Goal: Find contact information: Find contact information

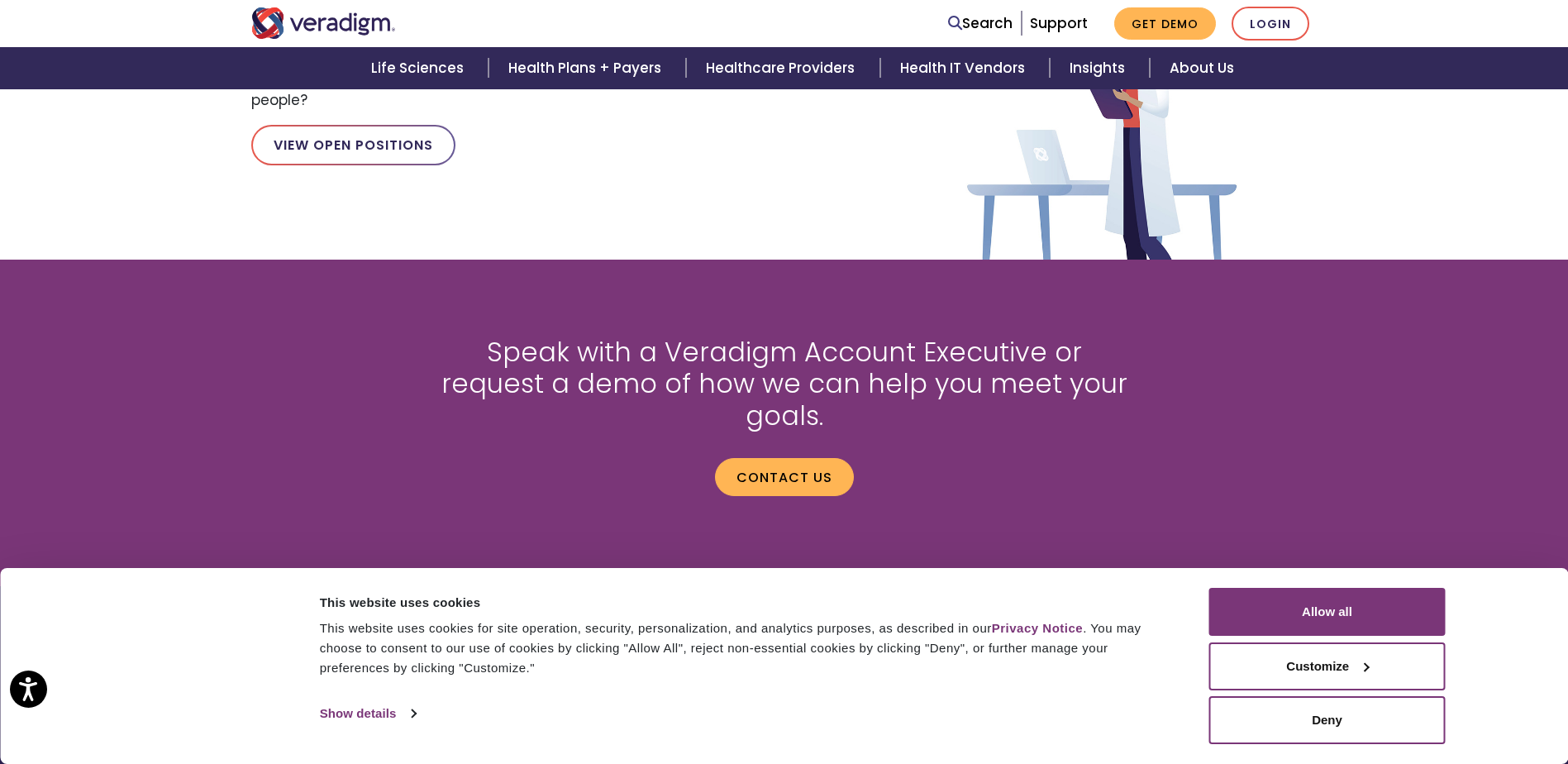
scroll to position [2191, 0]
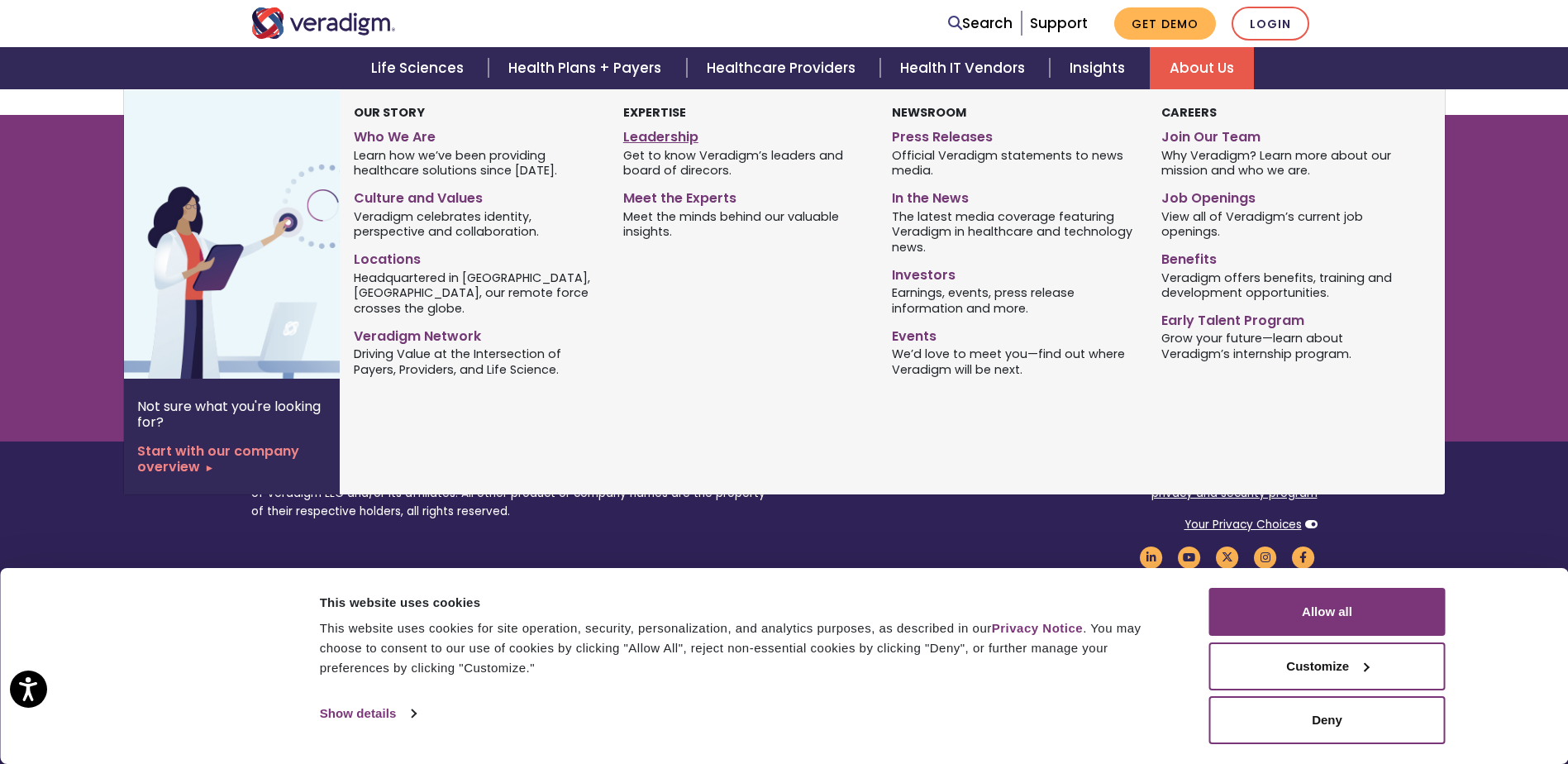
click at [647, 140] on link "Leadership" at bounding box center [745, 134] width 244 height 24
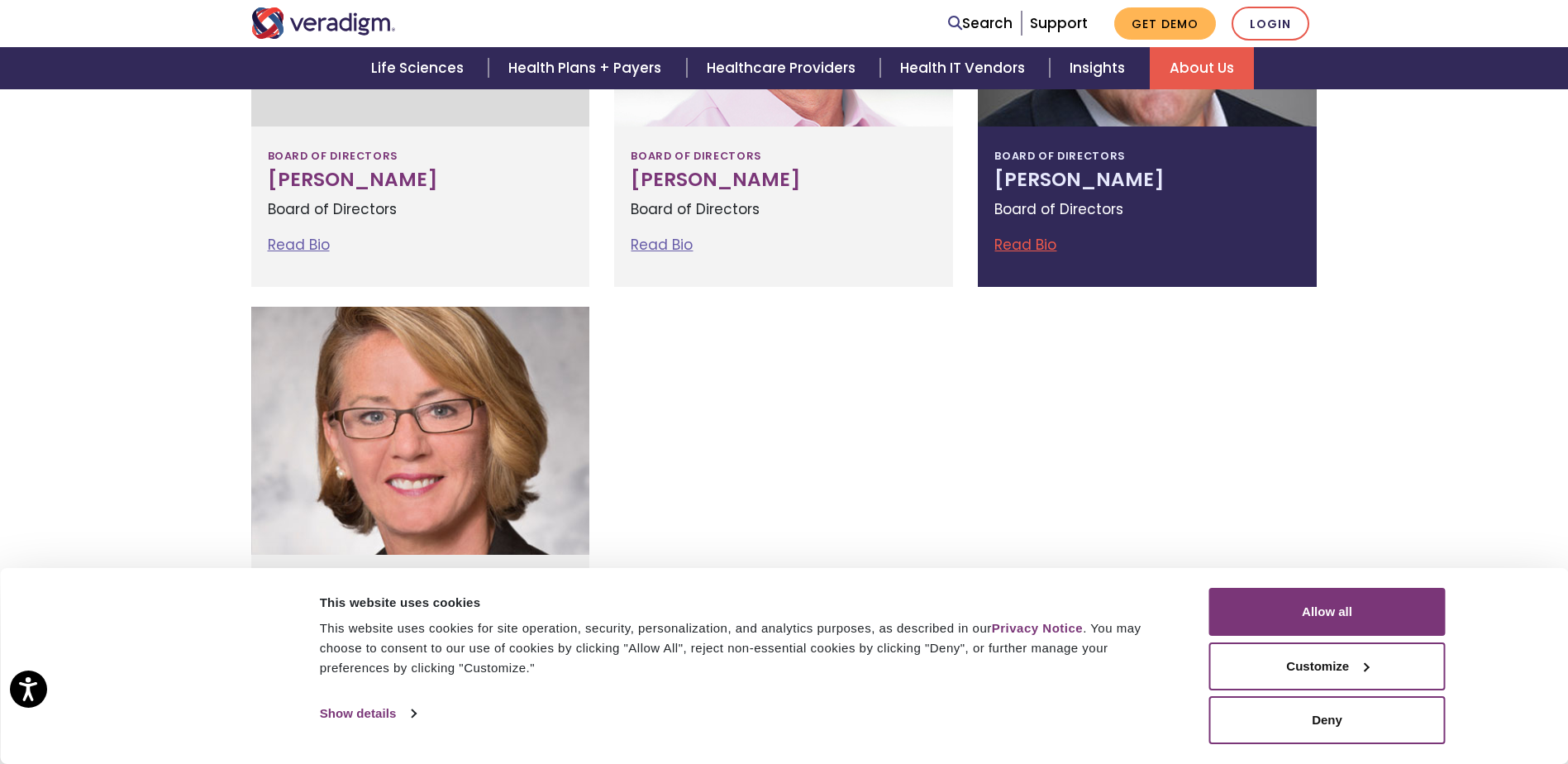
scroll to position [2459, 0]
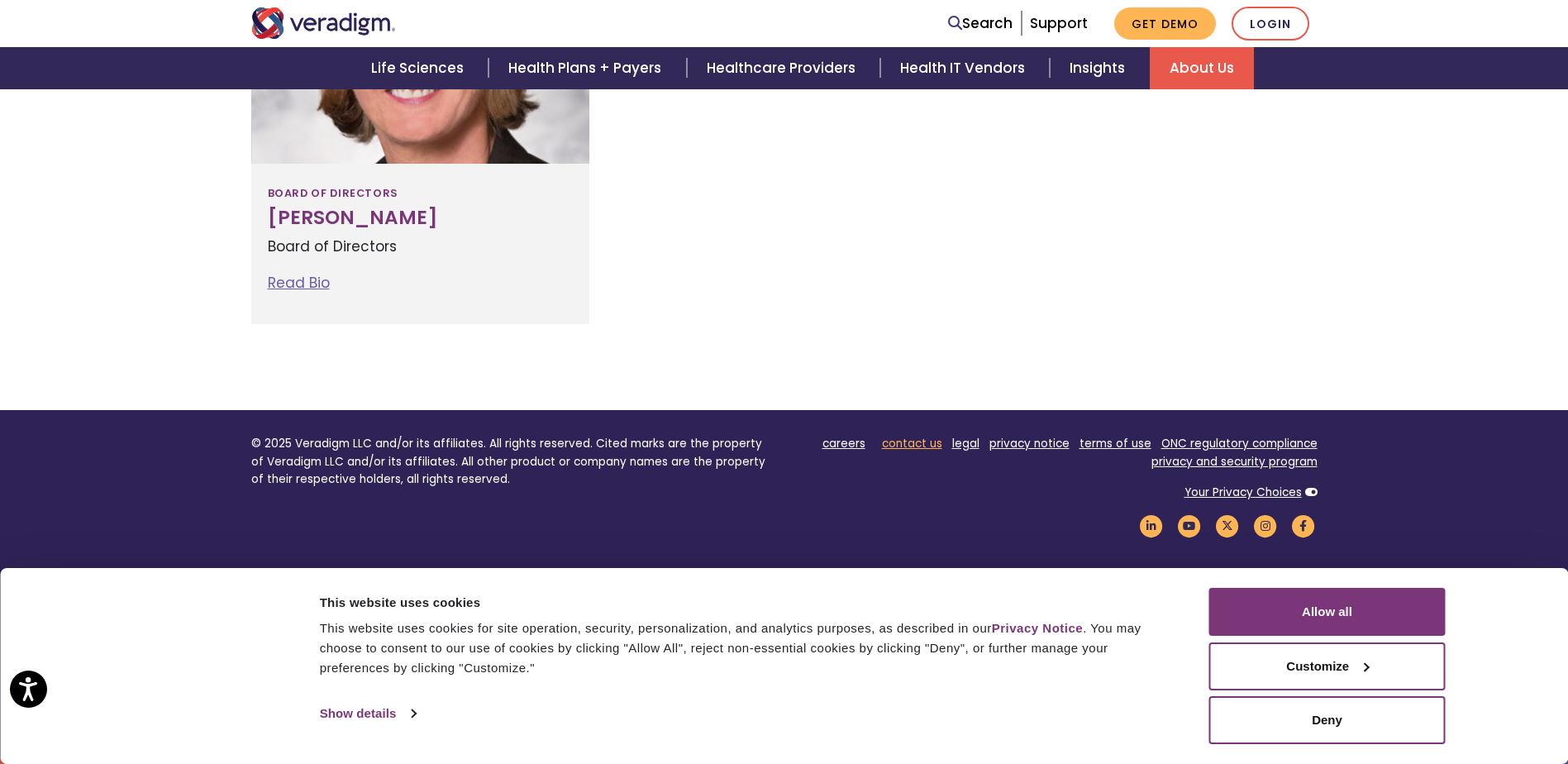
click at [914, 449] on link "contact us" at bounding box center [912, 444] width 60 height 16
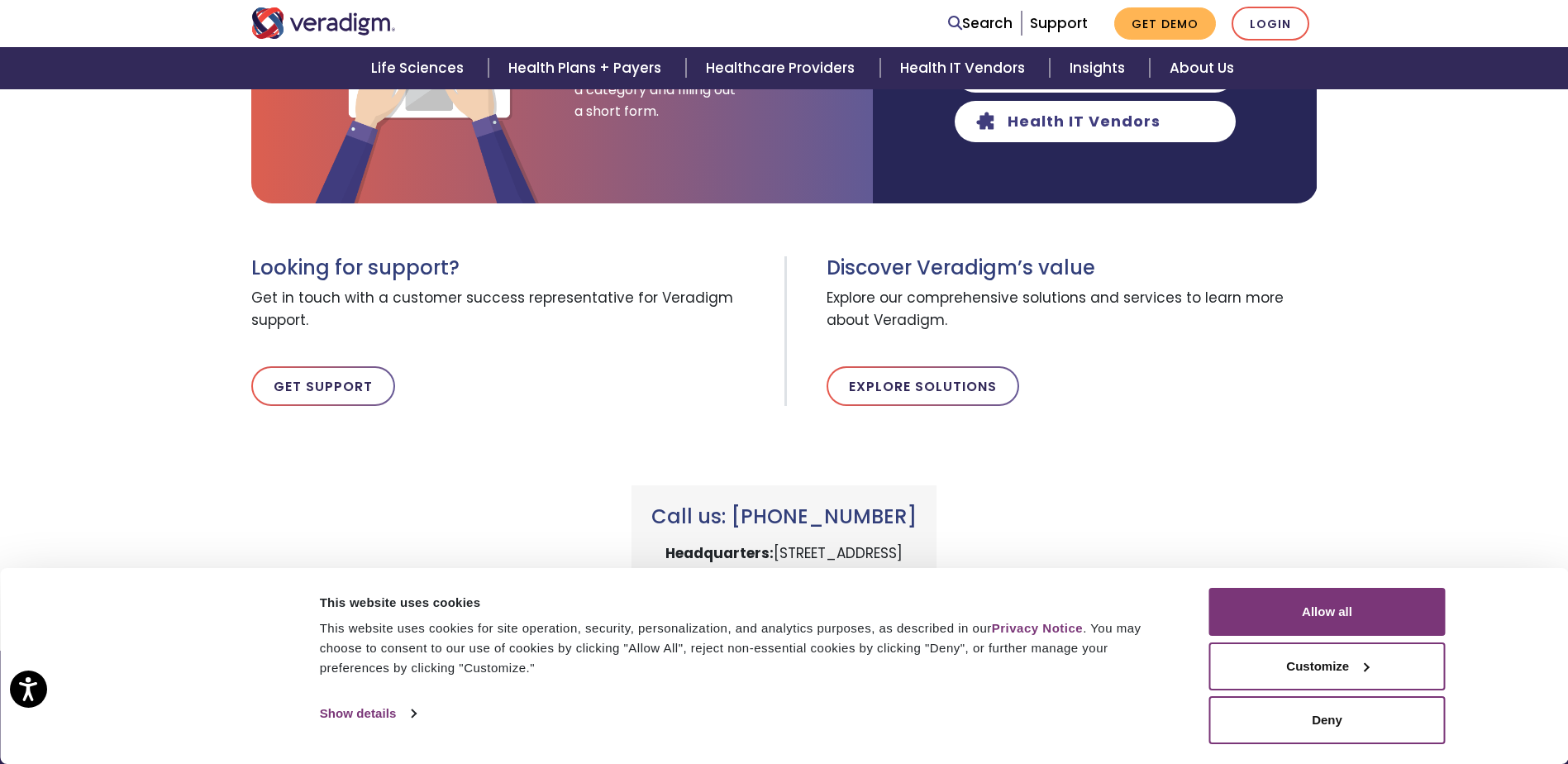
scroll to position [419, 0]
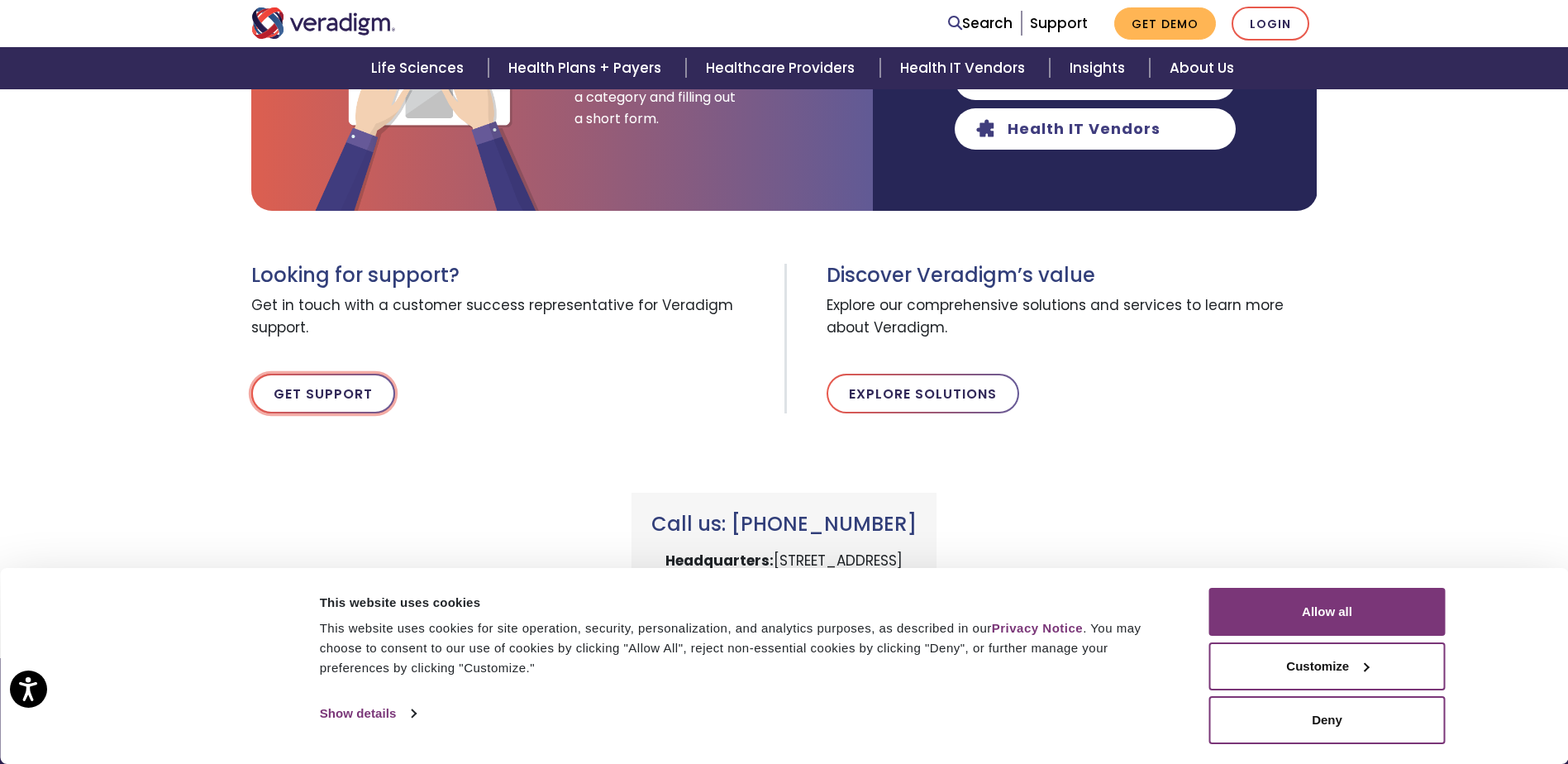
click at [359, 410] on link "Get Support" at bounding box center [323, 394] width 144 height 40
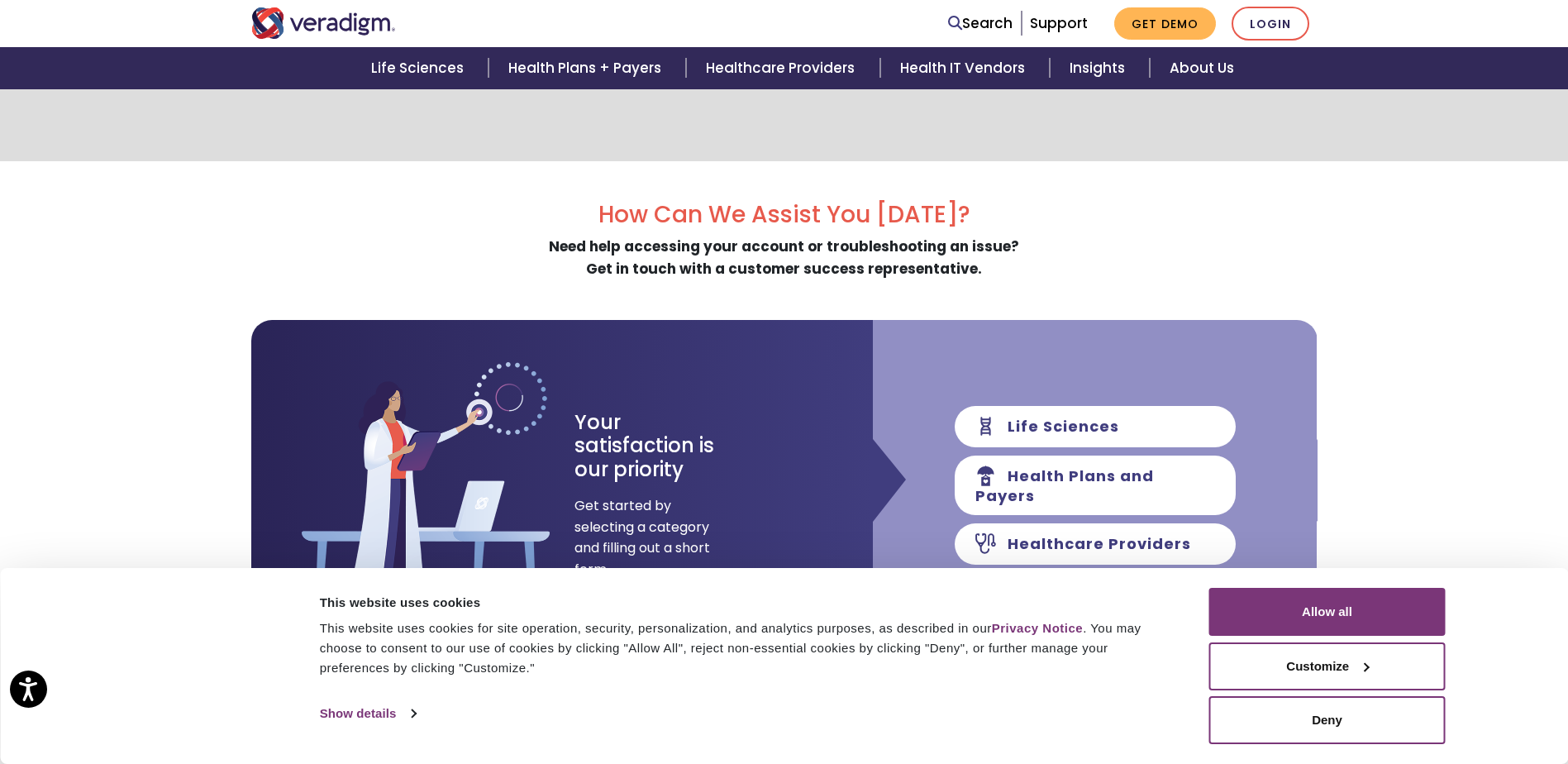
scroll to position [497, 0]
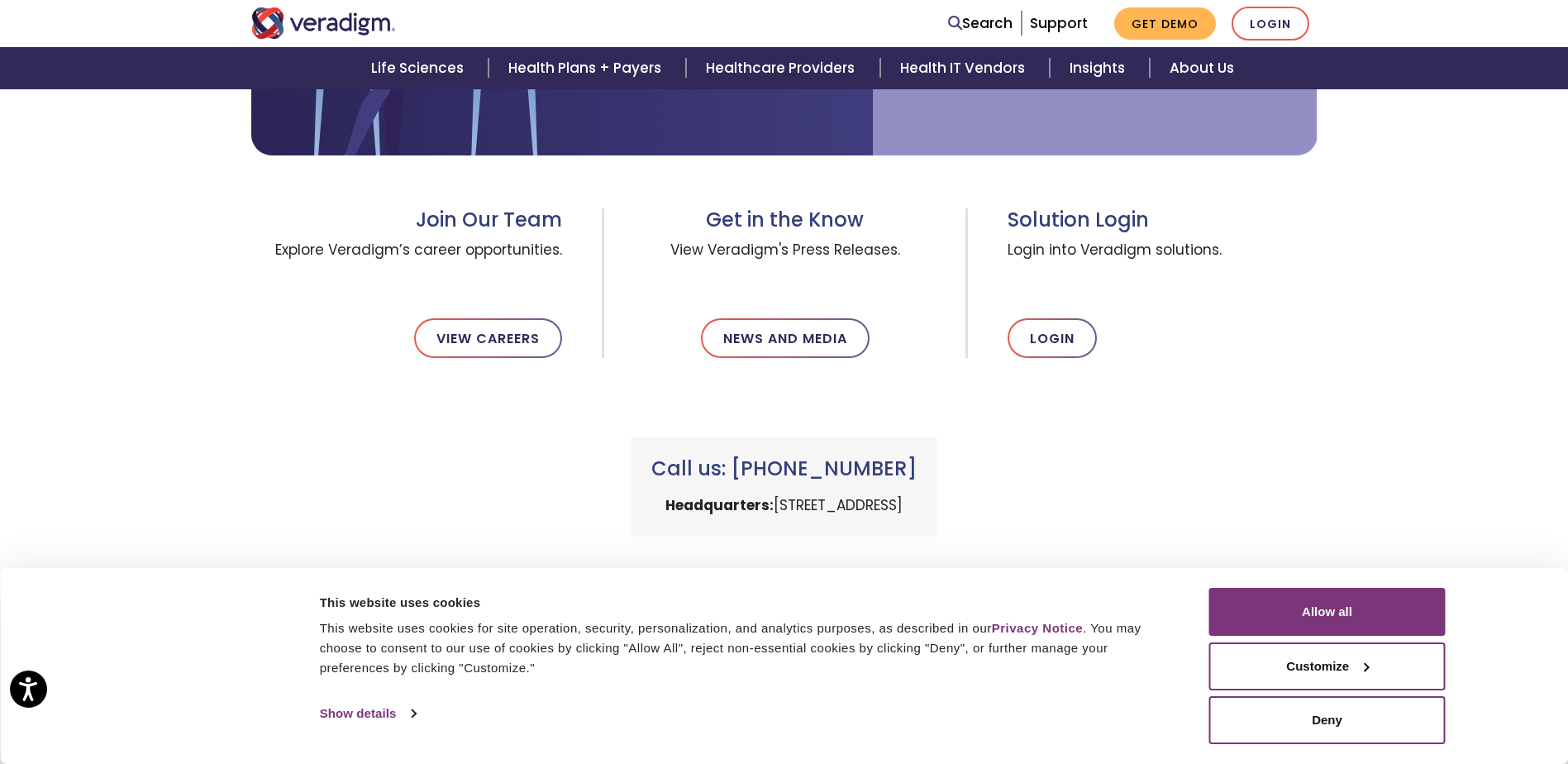
click at [488, 216] on h3 "Join Our Team" at bounding box center [407, 220] width 312 height 24
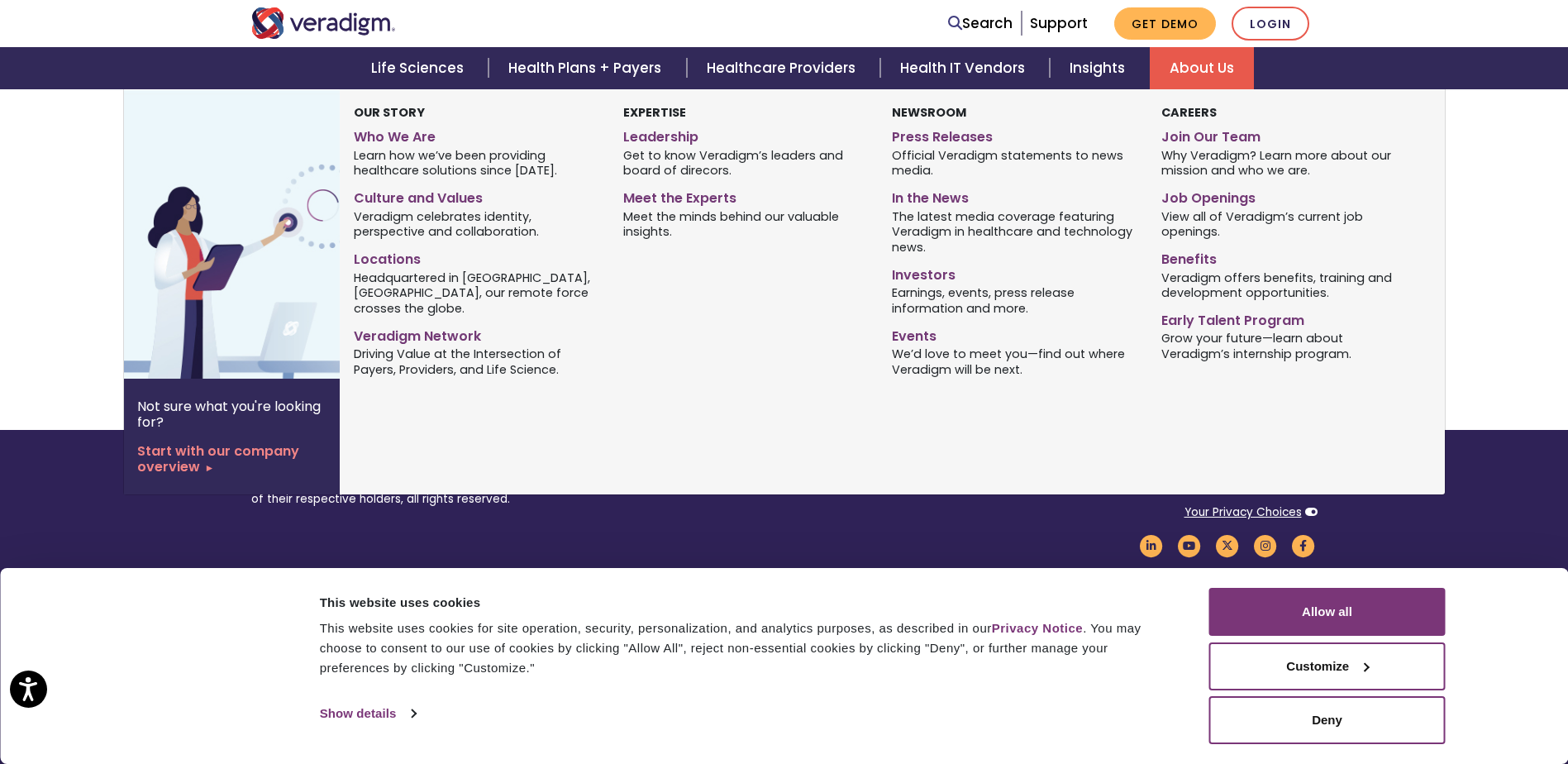
scroll to position [667, 0]
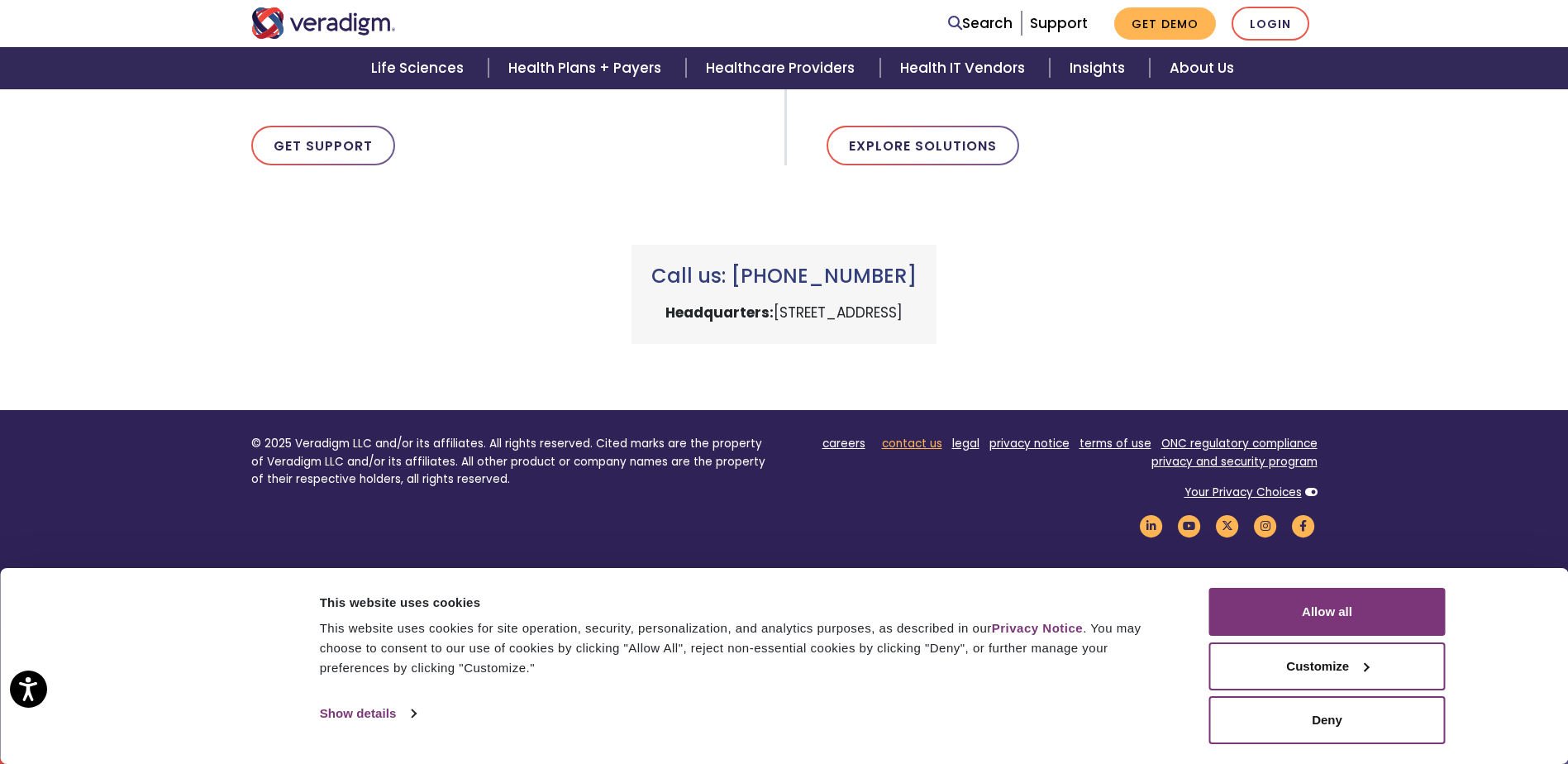
click at [911, 448] on link "contact us" at bounding box center [912, 444] width 60 height 16
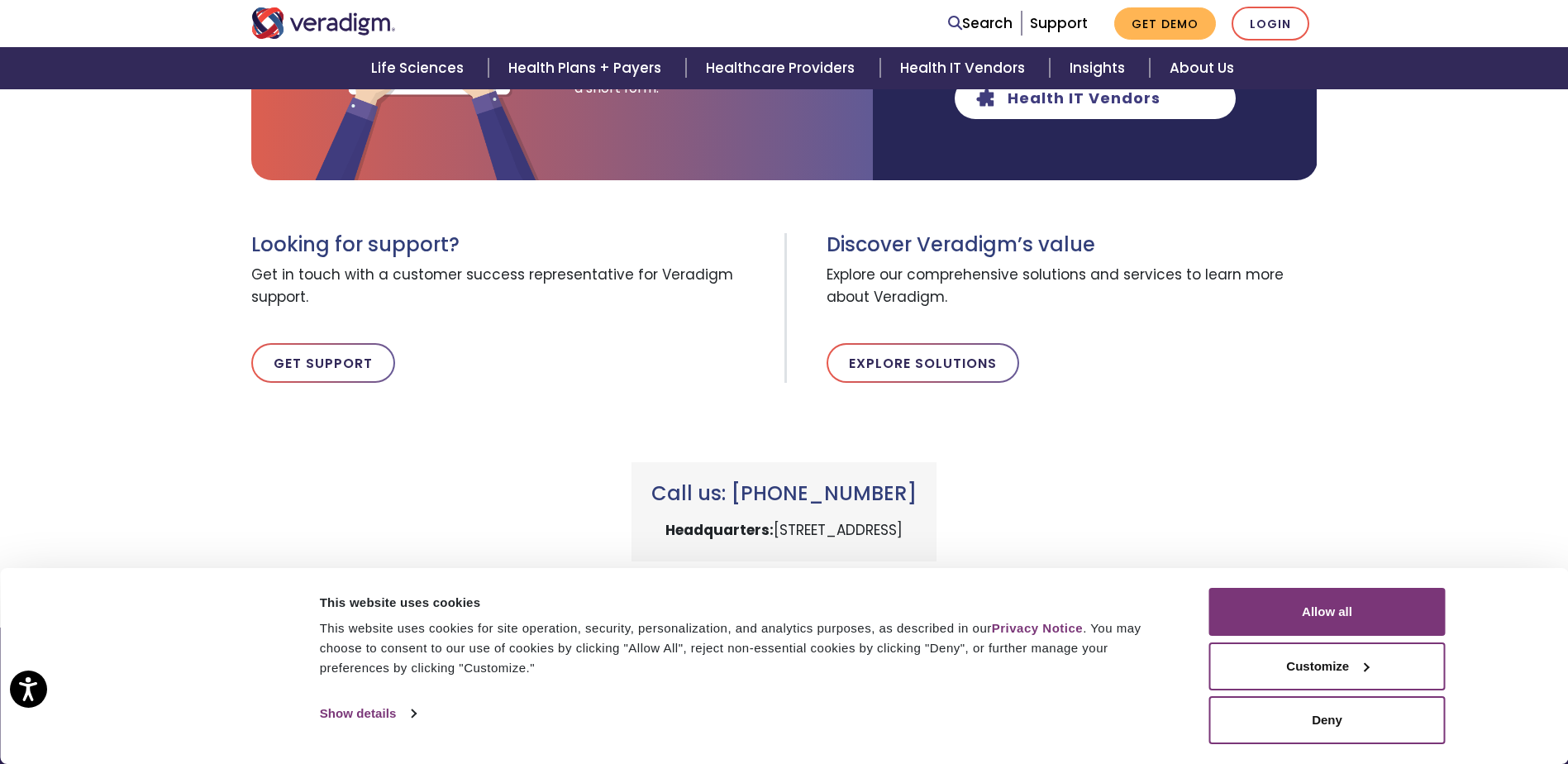
scroll to position [414, 0]
